Goal: Task Accomplishment & Management: Manage account settings

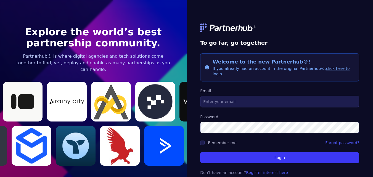
scroll to position [9, 0]
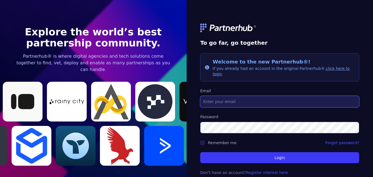
click at [250, 96] on input "Email" at bounding box center [279, 102] width 159 height 12
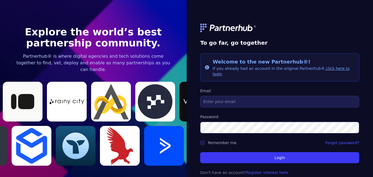
click at [323, 69] on link "click here to login" at bounding box center [281, 71] width 137 height 10
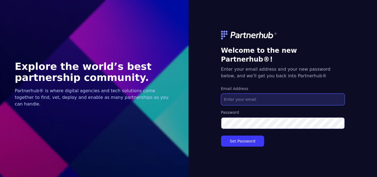
click at [237, 98] on input "Email Address" at bounding box center [283, 100] width 124 height 12
type input "h"
